Goal: Contribute content: Contribute content

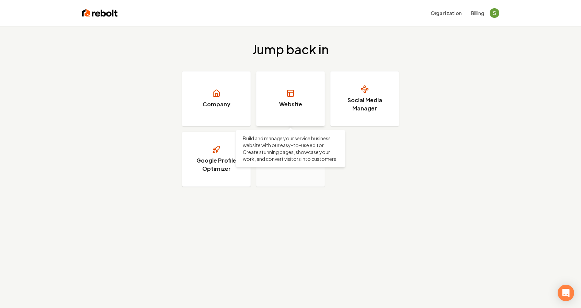
click at [311, 80] on link "Website" at bounding box center [290, 98] width 69 height 55
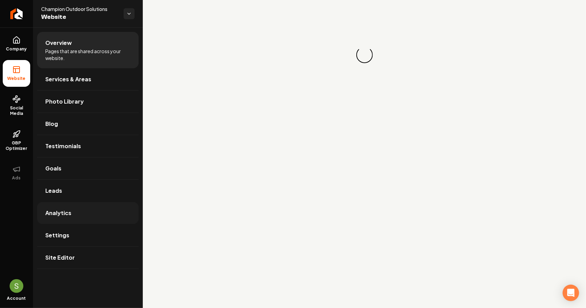
click at [47, 209] on span "Analytics" at bounding box center [58, 213] width 26 height 8
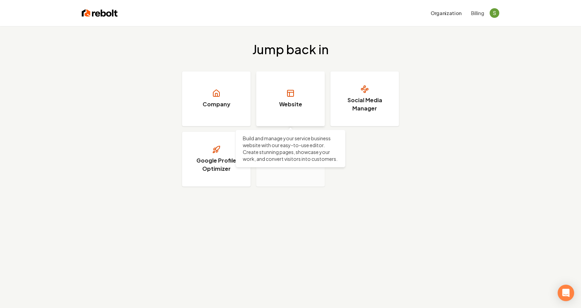
click at [299, 109] on link "Website" at bounding box center [290, 98] width 69 height 55
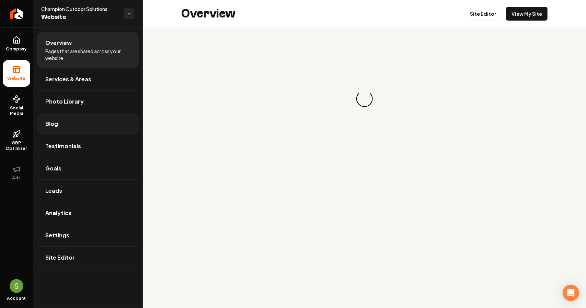
click at [69, 125] on link "Blog" at bounding box center [88, 124] width 102 height 22
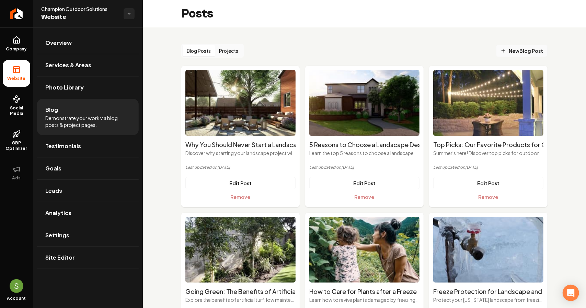
click at [500, 48] on icon "Main content area" at bounding box center [502, 50] width 5 height 5
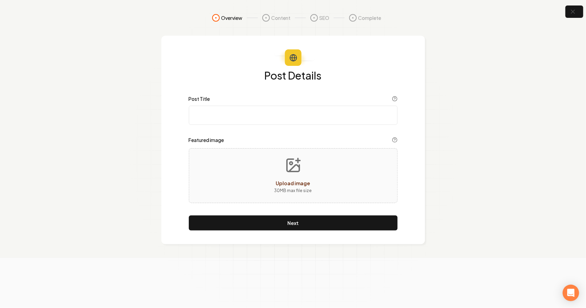
click at [247, 117] on input "Post Title" at bounding box center [293, 115] width 209 height 19
type input "How Much Should You Budget for Your Landscape Project?"
click at [314, 167] on button "Upload image 30 MB max file size" at bounding box center [293, 176] width 49 height 48
type input "**********"
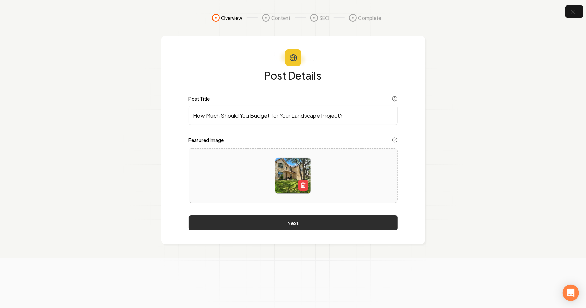
click at [326, 225] on button "Next" at bounding box center [293, 223] width 209 height 15
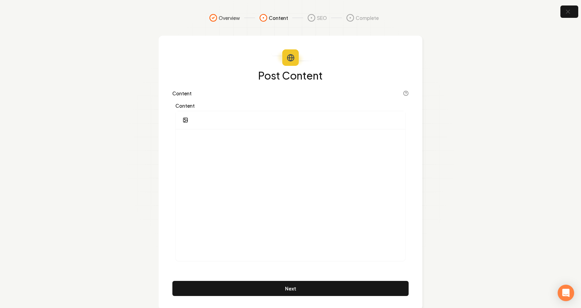
click at [213, 93] on div "Content" at bounding box center [290, 94] width 236 height 7
click at [205, 110] on div "Content" at bounding box center [290, 182] width 236 height 164
click at [202, 126] on div at bounding box center [290, 120] width 229 height 18
click at [272, 178] on div at bounding box center [290, 195] width 229 height 132
click at [236, 132] on div "To enrich screen reader interactions, please activate Accessibility in Grammarl…" at bounding box center [290, 195] width 229 height 132
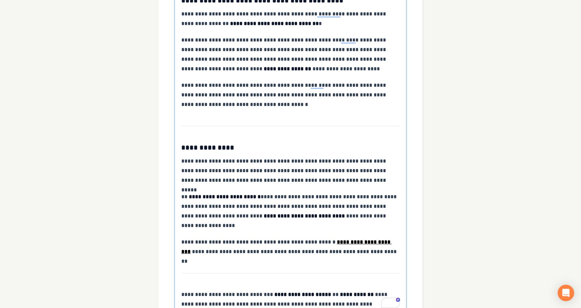
scroll to position [1127, 0]
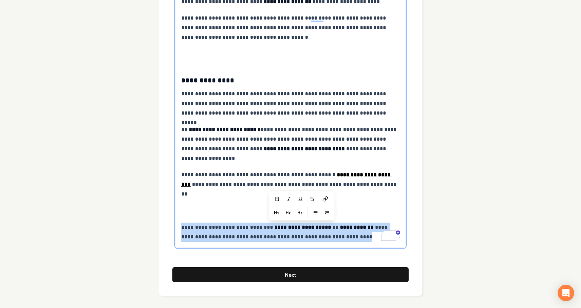
drag, startPoint x: 338, startPoint y: 234, endPoint x: 179, endPoint y: 224, distance: 158.9
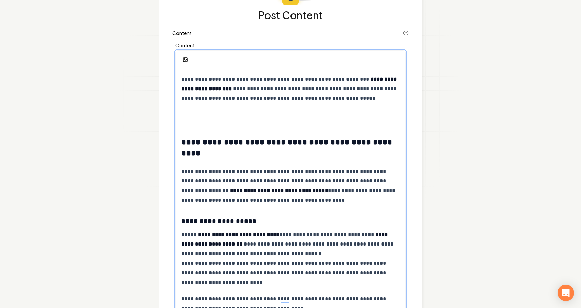
scroll to position [0, 0]
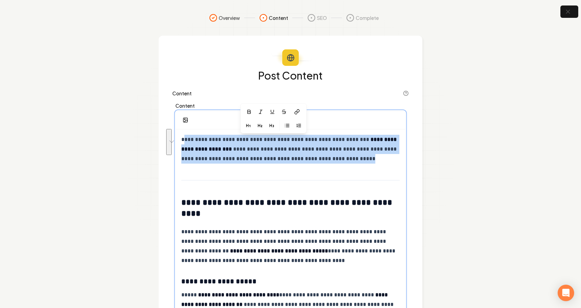
drag, startPoint x: 365, startPoint y: 162, endPoint x: 185, endPoint y: 138, distance: 181.5
click at [185, 138] on p "**********" at bounding box center [290, 149] width 219 height 29
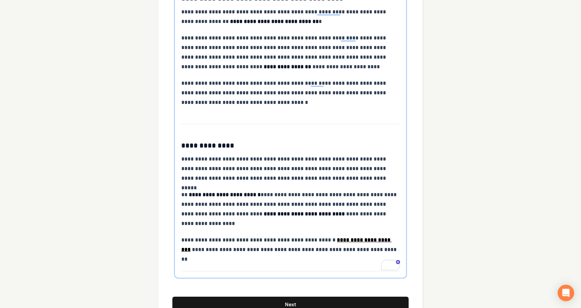
scroll to position [1030, 0]
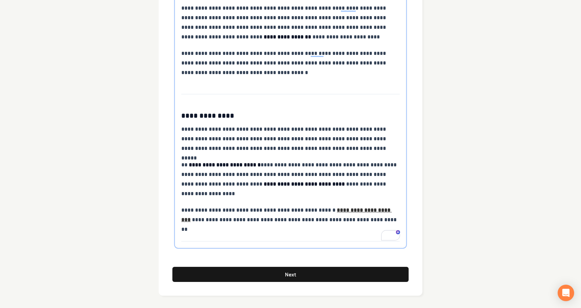
click at [352, 211] on strong "**********" at bounding box center [286, 215] width 210 height 15
drag, startPoint x: 385, startPoint y: 210, endPoint x: 322, endPoint y: 209, distance: 63.2
click at [322, 209] on p "**********" at bounding box center [290, 215] width 219 height 19
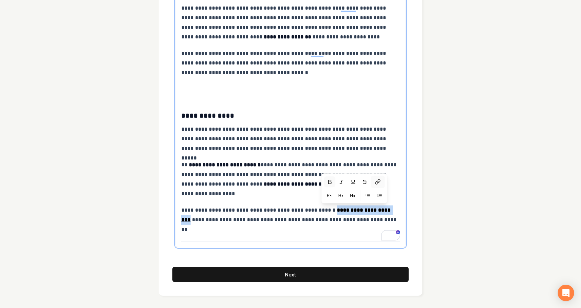
click at [377, 182] on icon at bounding box center [377, 181] width 5 height 5
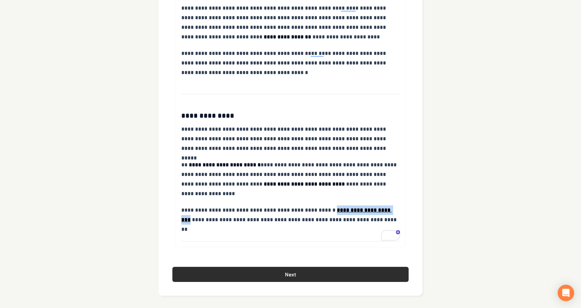
click at [343, 270] on button "Next" at bounding box center [290, 274] width 236 height 15
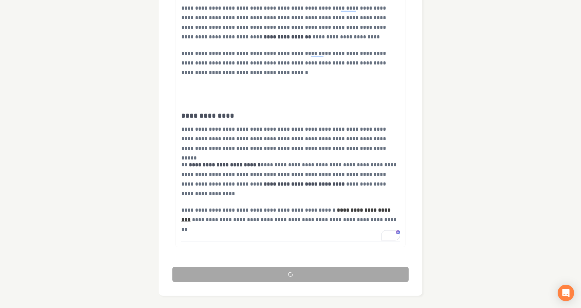
scroll to position [41, 0]
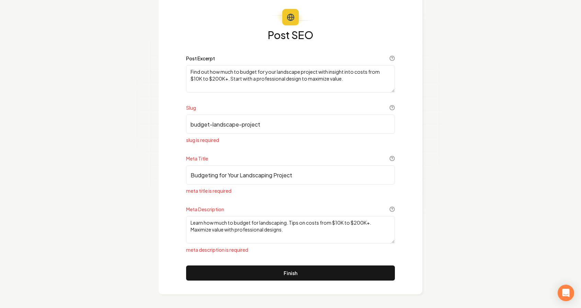
click at [297, 126] on input "budget-landscape-project" at bounding box center [290, 124] width 209 height 19
drag, startPoint x: 299, startPoint y: 231, endPoint x: 286, endPoint y: 235, distance: 13.0
click at [286, 235] on textarea "Learn how much to budget for landscaping. Tips on costs from $10K to $200K+. Ma…" at bounding box center [290, 229] width 209 height 27
click at [347, 83] on textarea "Find out how much to budget for your landscape project with insight into costs …" at bounding box center [290, 78] width 209 height 27
click at [304, 127] on input "budget-landscape-project" at bounding box center [290, 124] width 209 height 19
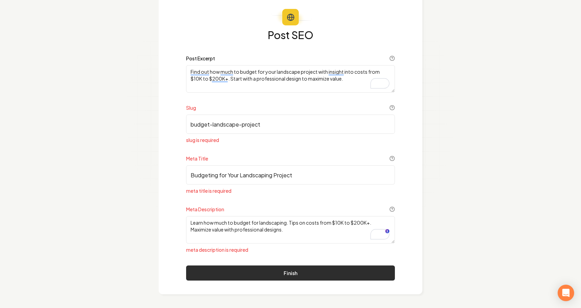
click at [291, 275] on button "Finish" at bounding box center [290, 273] width 209 height 15
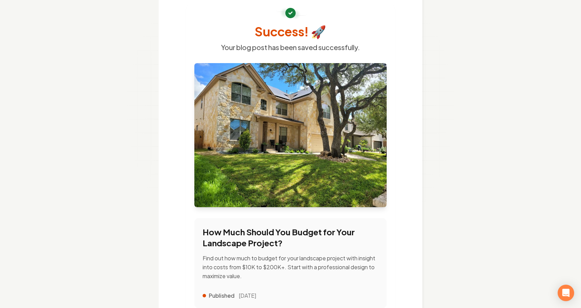
scroll to position [0, 0]
